Goal: Book appointment/travel/reservation

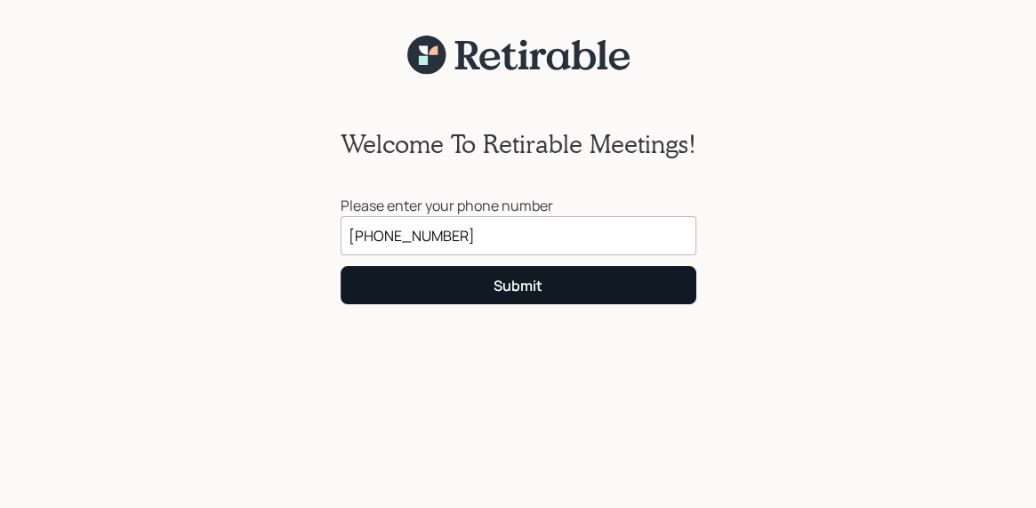
type input "[PHONE_NUMBER]"
click at [526, 294] on div "Submit" at bounding box center [518, 286] width 49 height 20
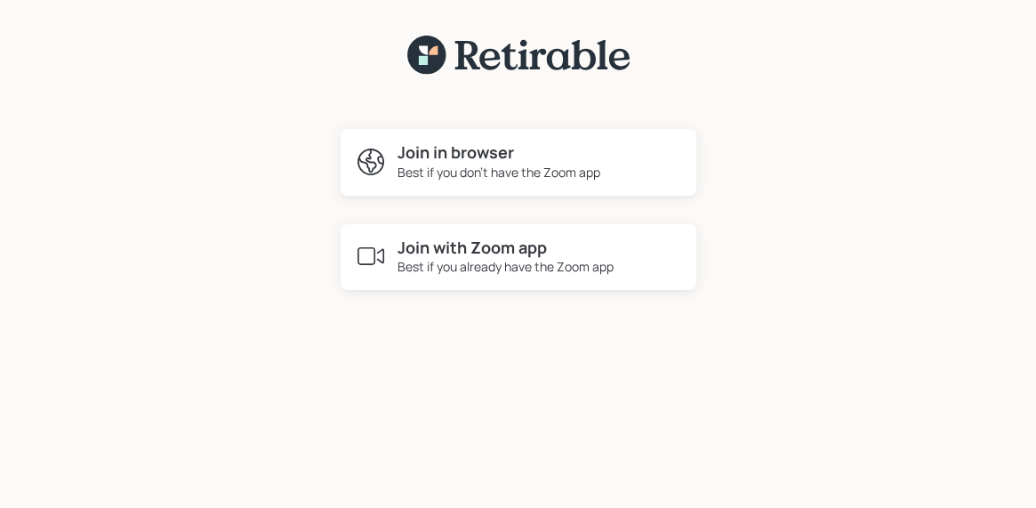
click at [507, 254] on h4 "Join with Zoom app" at bounding box center [505, 248] width 216 height 20
